Goal: Check status: Check status

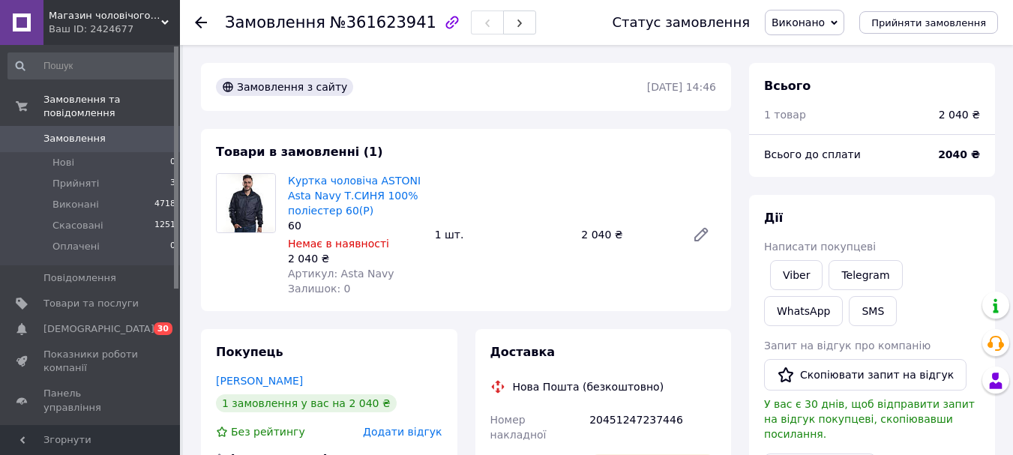
click at [73, 132] on span "Замовлення" at bounding box center [74, 138] width 62 height 13
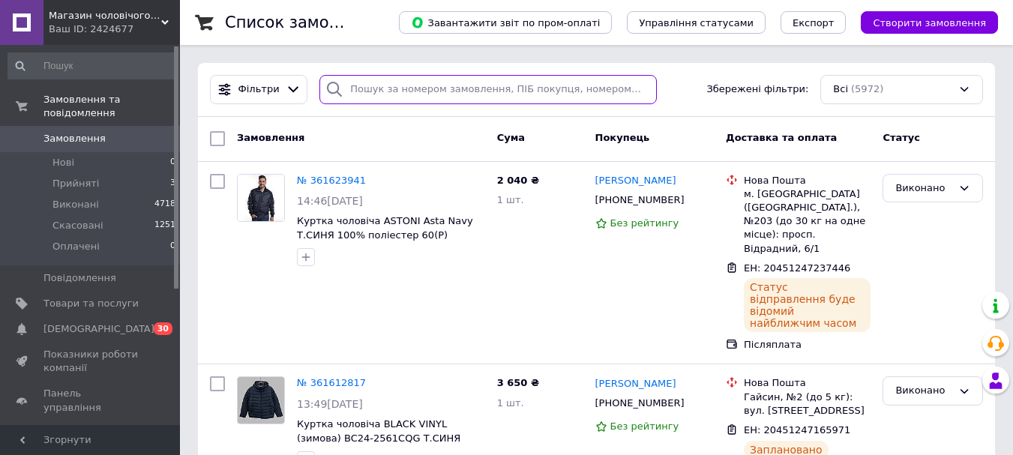
click at [381, 83] on input "search" at bounding box center [487, 89] width 337 height 29
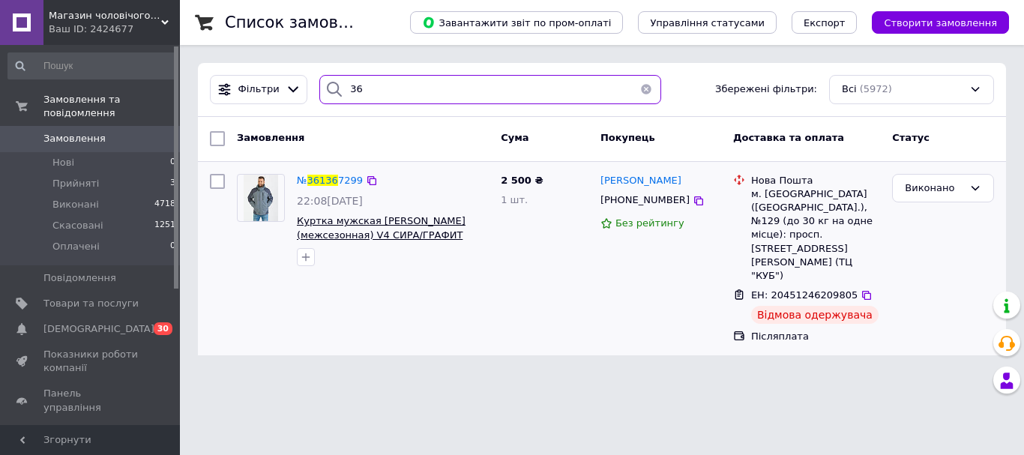
type input "3"
